Goal: Task Accomplishment & Management: Manage account settings

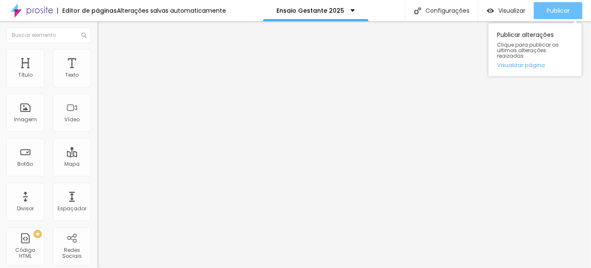
click at [573, 11] on button "Publicar" at bounding box center [558, 10] width 49 height 17
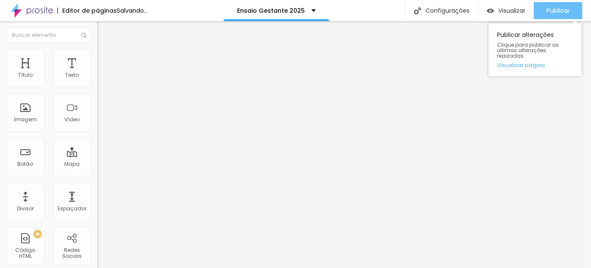
click at [562, 12] on span "Publicar" at bounding box center [558, 10] width 23 height 7
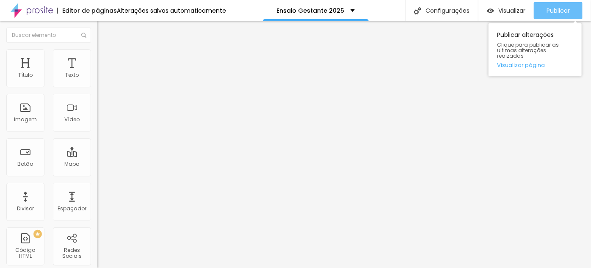
click at [568, 14] on span "Publicar" at bounding box center [558, 10] width 23 height 7
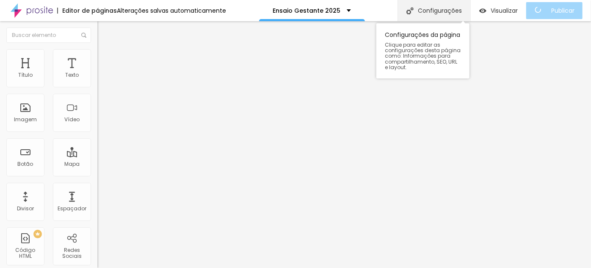
click at [444, 15] on div "Configurações" at bounding box center [434, 10] width 73 height 21
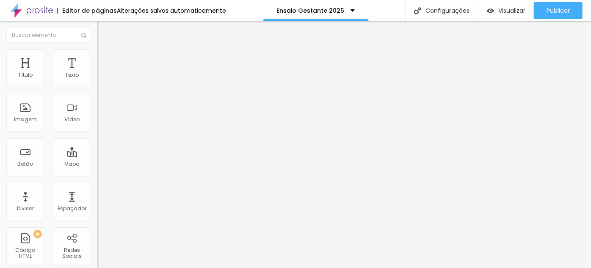
drag, startPoint x: 239, startPoint y: 121, endPoint x: 226, endPoint y: 119, distance: 13.7
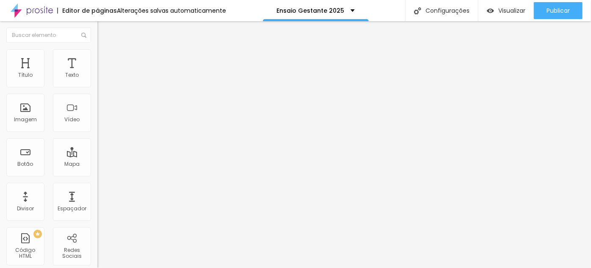
type input "/pacotesgestante2025"
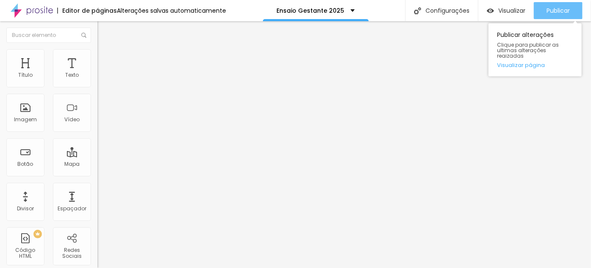
click at [564, 7] on span "Publicar" at bounding box center [558, 10] width 23 height 7
click at [566, 10] on span "Publicar" at bounding box center [558, 10] width 23 height 7
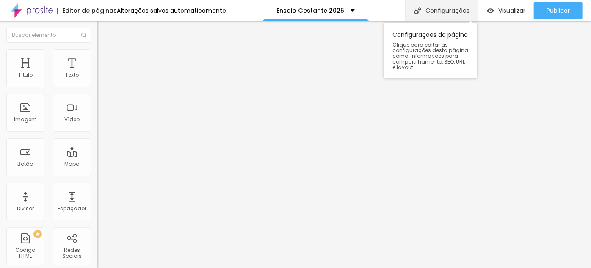
click at [426, 5] on div "Configurações" at bounding box center [441, 10] width 73 height 21
